Goal: Information Seeking & Learning: Understand process/instructions

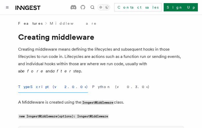
click at [34, 86] on button "TypeScript (v2.0.0+)" at bounding box center [53, 87] width 70 height 12
click at [92, 86] on button "Python (v0.3.0+)" at bounding box center [120, 87] width 57 height 12
